Goal: Check status: Check status

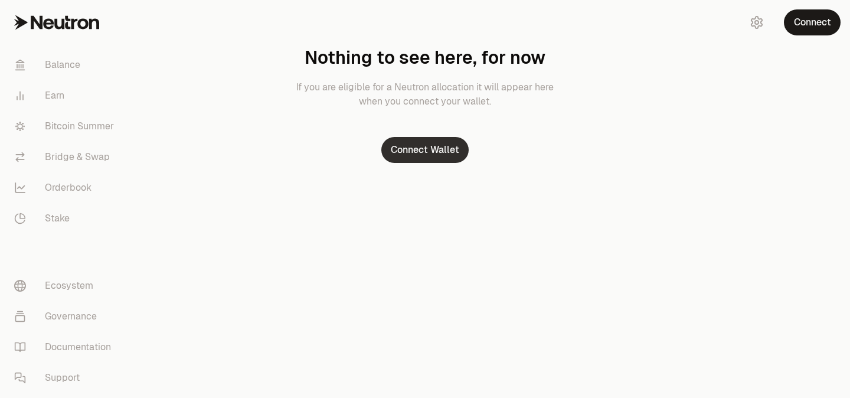
click at [409, 157] on button "Connect Wallet" at bounding box center [425, 150] width 87 height 26
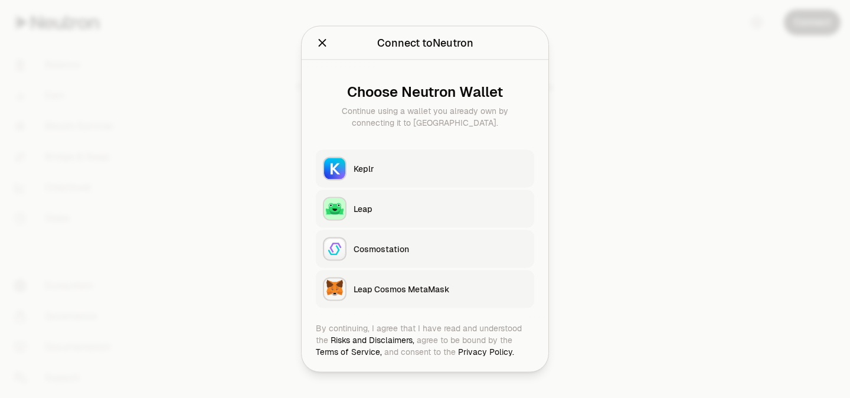
click at [397, 178] on button "Keplr" at bounding box center [425, 169] width 219 height 38
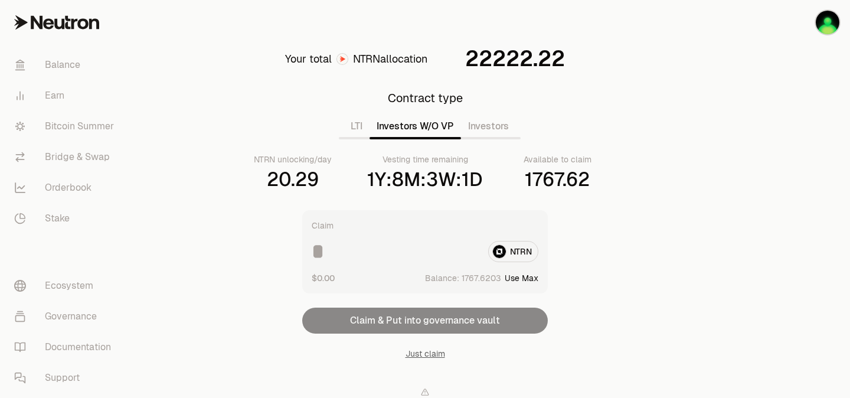
click at [415, 133] on button "Investors W/O VP" at bounding box center [416, 127] width 92 height 24
click at [510, 130] on button "Investors" at bounding box center [488, 127] width 55 height 24
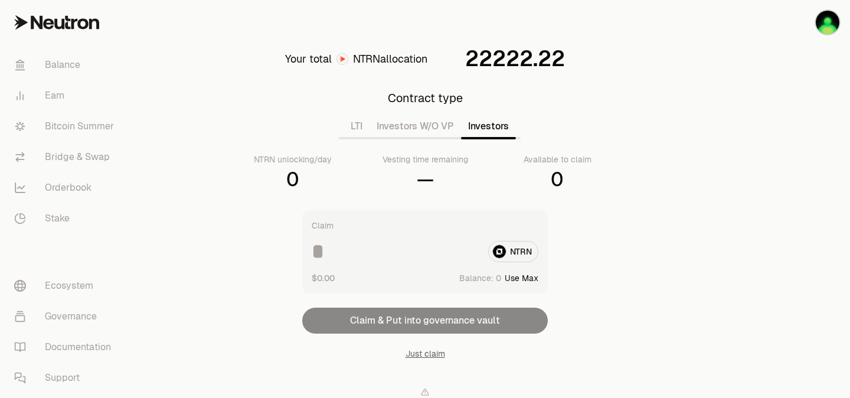
click at [414, 142] on div "Contract type LTI Investors W/O VP Investors NTRN unlocking/day 0 Vesting time …" at bounding box center [425, 141] width 383 height 102
click at [400, 131] on button "Investors W/O VP" at bounding box center [416, 127] width 92 height 24
click at [355, 133] on button "LTI" at bounding box center [357, 127] width 26 height 24
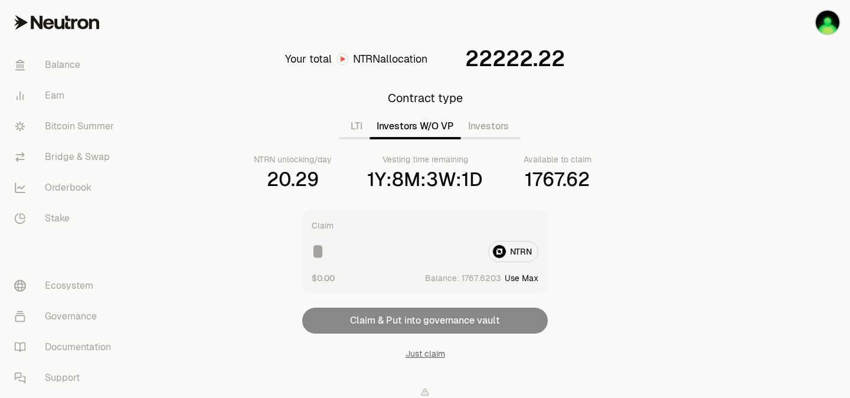
click at [418, 131] on button "Investors W/O VP" at bounding box center [416, 127] width 92 height 24
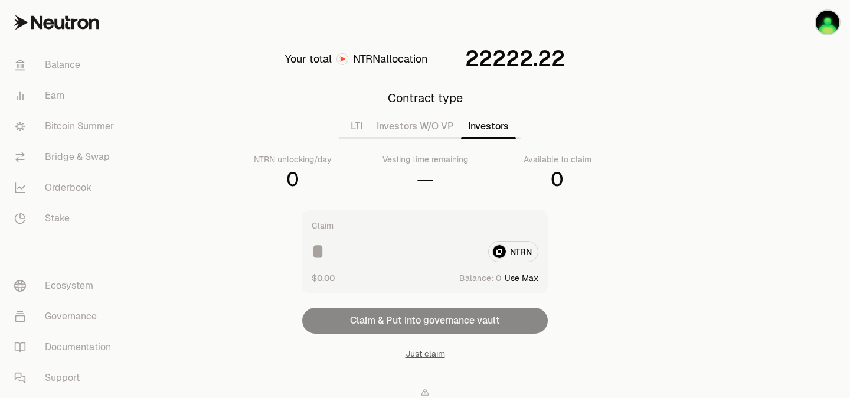
click at [485, 129] on button "Investors" at bounding box center [488, 127] width 55 height 24
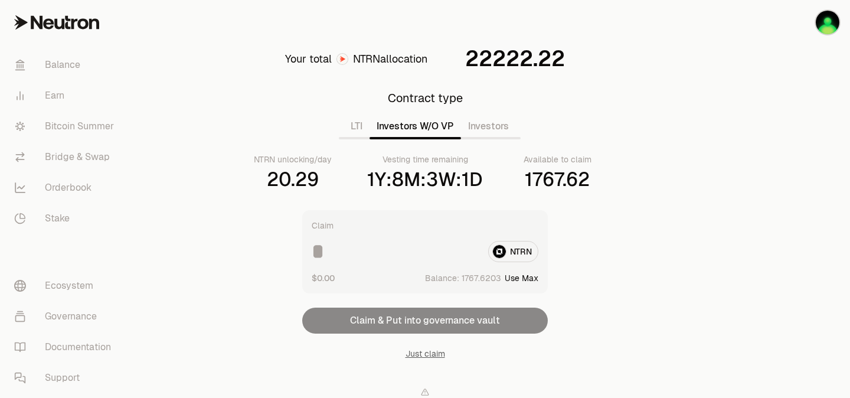
click at [445, 129] on button "Investors W/O VP" at bounding box center [416, 127] width 92 height 24
